Goal: Information Seeking & Learning: Learn about a topic

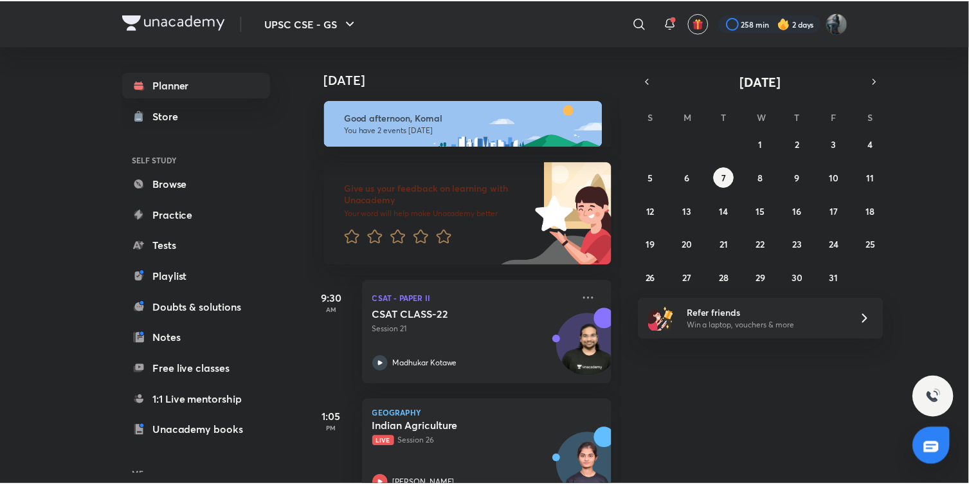
scroll to position [93, 0]
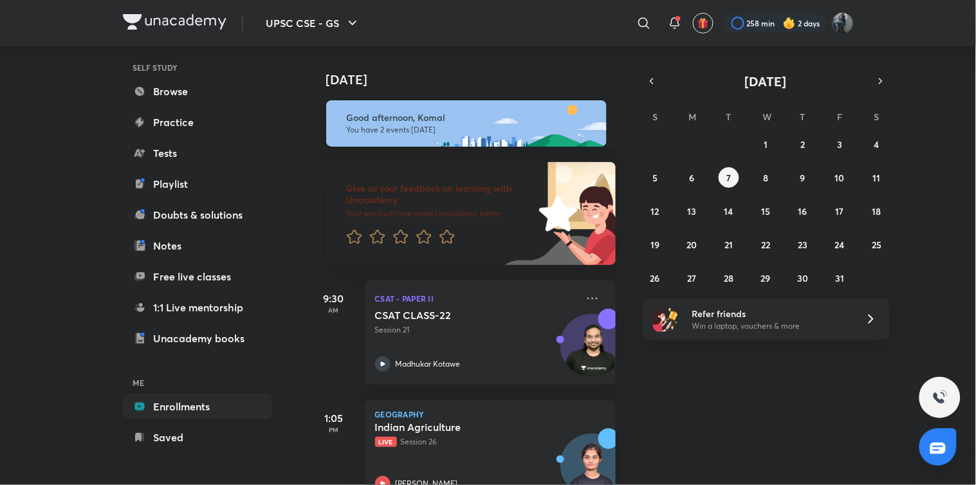
click at [194, 408] on link "Enrollments" at bounding box center [197, 407] width 149 height 26
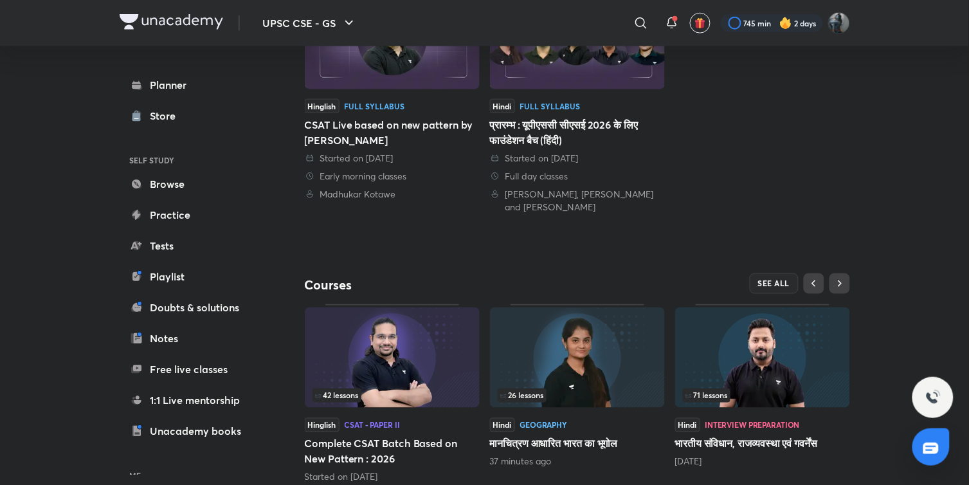
scroll to position [400, 0]
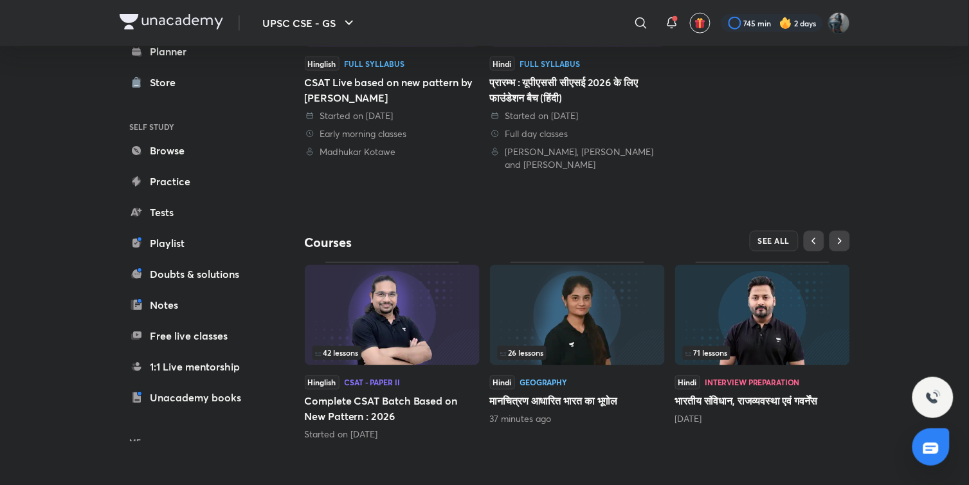
click at [761, 307] on img at bounding box center [762, 315] width 175 height 100
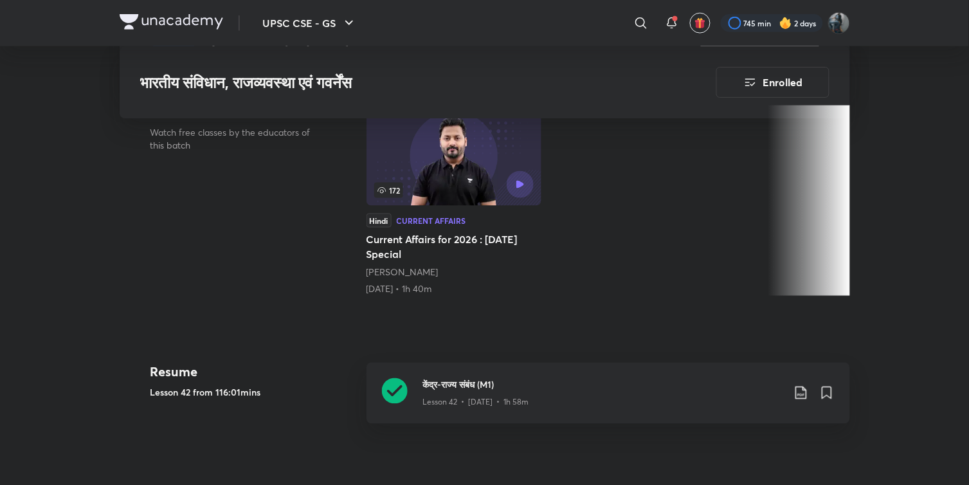
scroll to position [378, 0]
click at [394, 391] on icon at bounding box center [395, 390] width 26 height 26
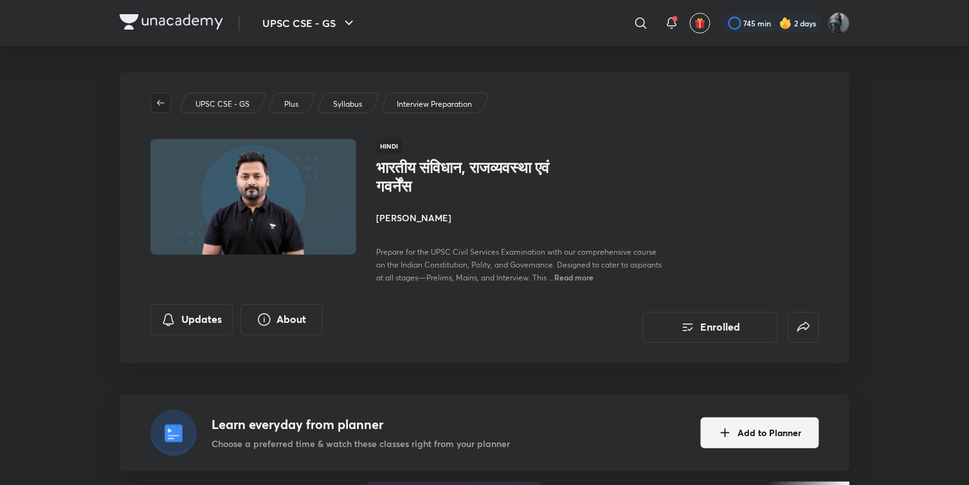
click at [164, 104] on icon "button" at bounding box center [161, 103] width 10 height 10
